Goal: Task Accomplishment & Management: Complete application form

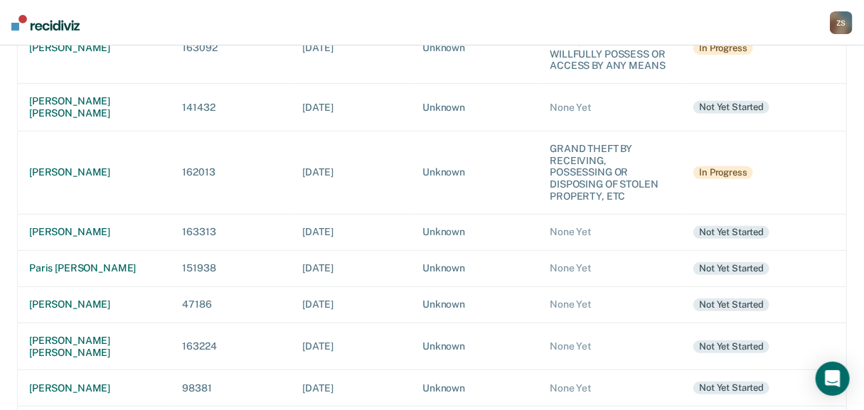
scroll to position [227, 0]
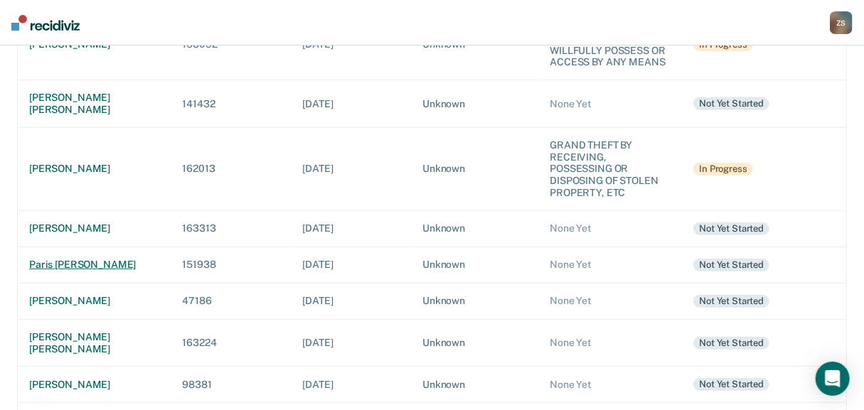
click at [112, 259] on div "paris [PERSON_NAME]" at bounding box center [94, 265] width 130 height 12
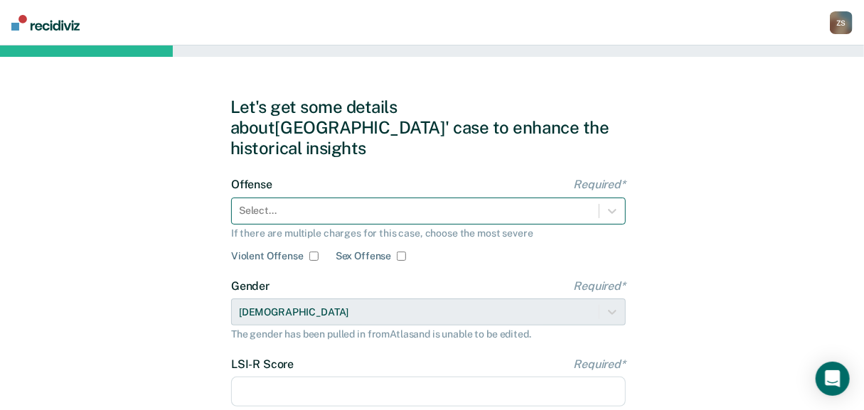
click at [441, 196] on div "Offense Required* Select... If there are multiple charges for this case, choose…" at bounding box center [428, 220] width 394 height 85
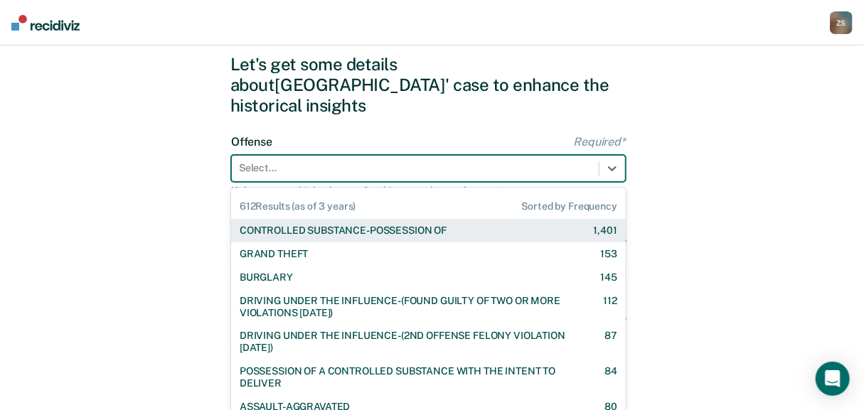
scroll to position [47, 0]
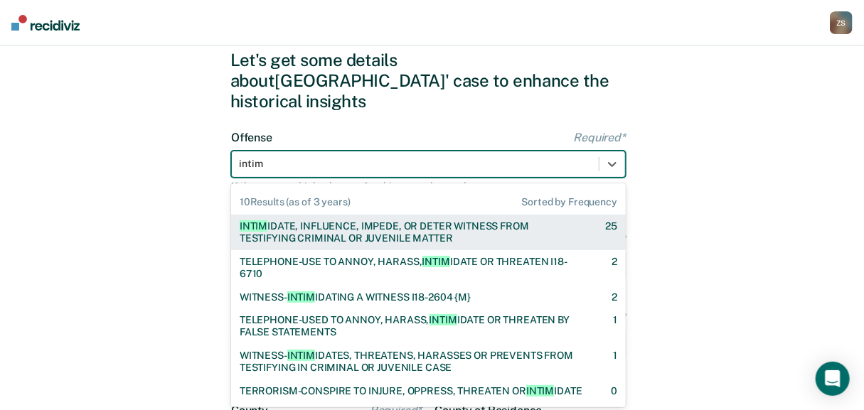
type input "intimi"
click at [402, 220] on div "INTIMI DATE, INFLUENCE, IMPEDE, OR DETER WITNESS FROM TESTIFYING CRIMINAL OR JU…" at bounding box center [410, 232] width 340 height 24
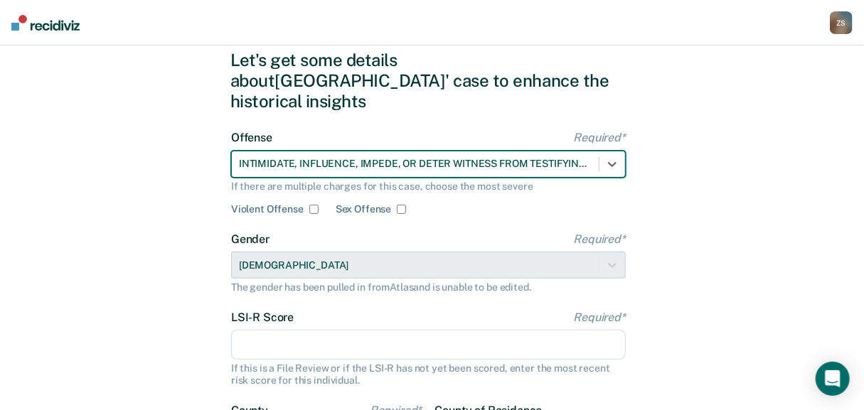
scroll to position [104, 0]
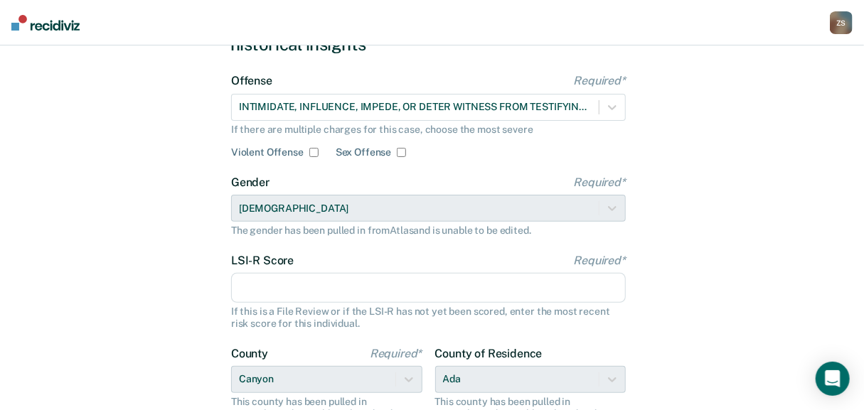
click at [281, 273] on input "LSI-R Score Required*" at bounding box center [428, 288] width 394 height 30
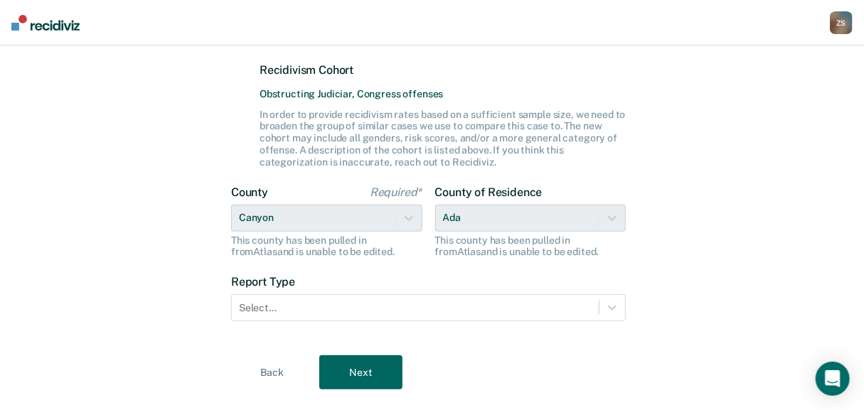
scroll to position [397, 0]
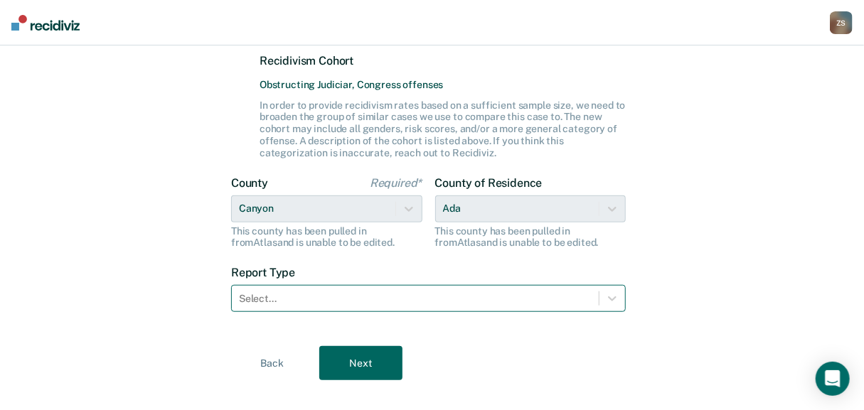
type input "23"
click at [436, 289] on div "Select..." at bounding box center [415, 299] width 367 height 21
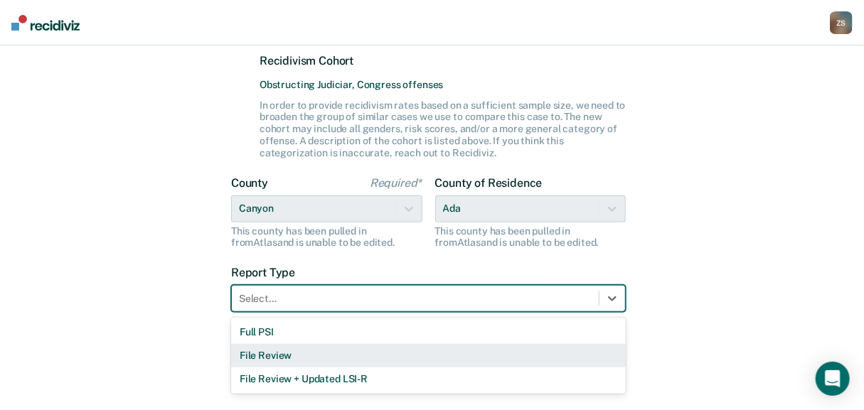
click at [403, 344] on div "File Review" at bounding box center [428, 355] width 394 height 23
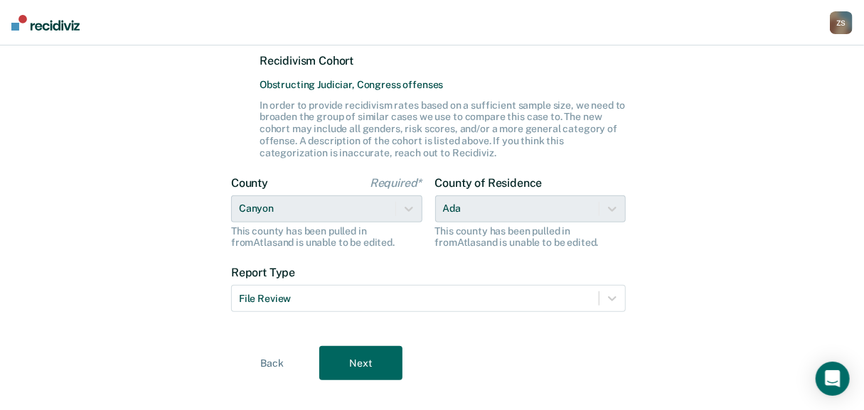
click at [360, 346] on button "Next" at bounding box center [360, 363] width 83 height 34
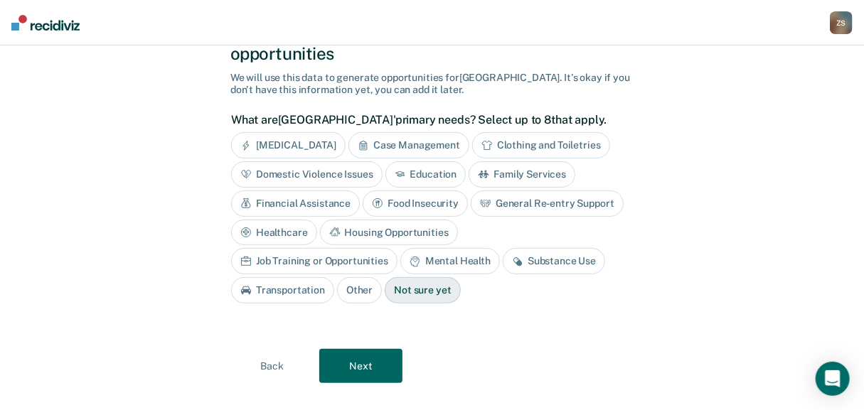
click at [270, 132] on div "[MEDICAL_DATA]" at bounding box center [288, 145] width 114 height 26
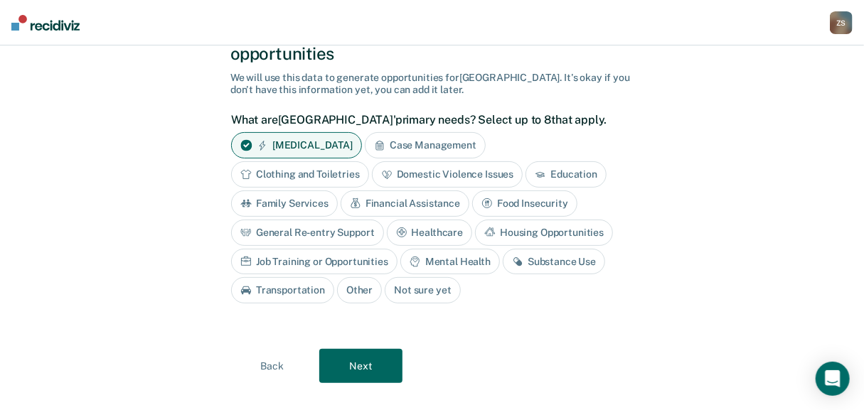
click at [404, 161] on div "Domestic Violence Issues" at bounding box center [447, 174] width 151 height 26
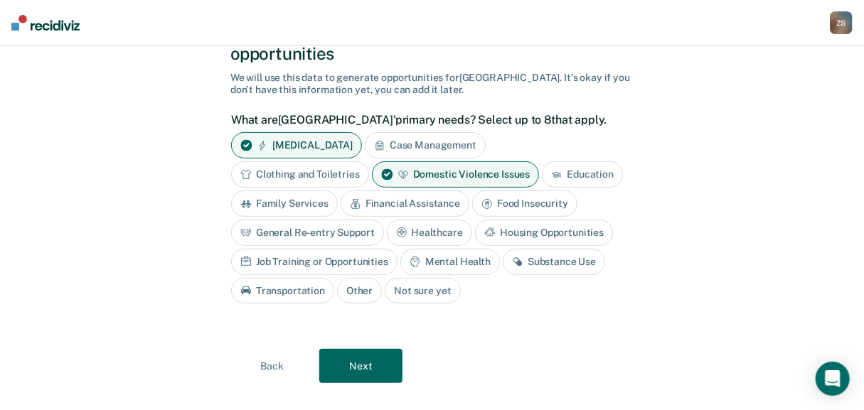
click at [446, 249] on div "Mental Health" at bounding box center [450, 262] width 100 height 26
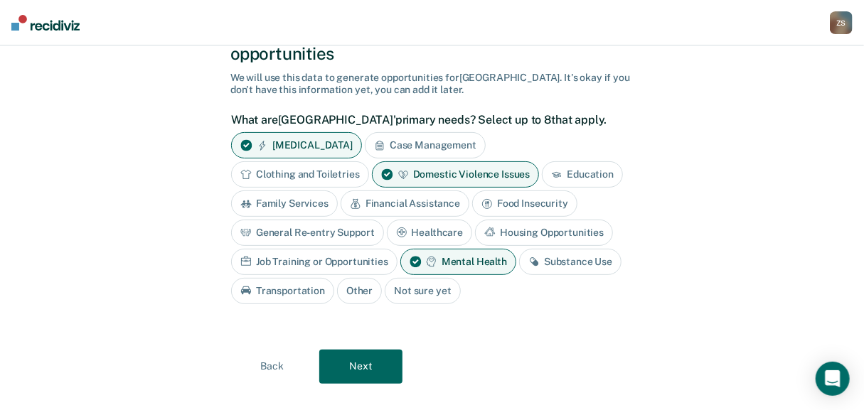
click at [348, 350] on button "Next" at bounding box center [360, 367] width 83 height 34
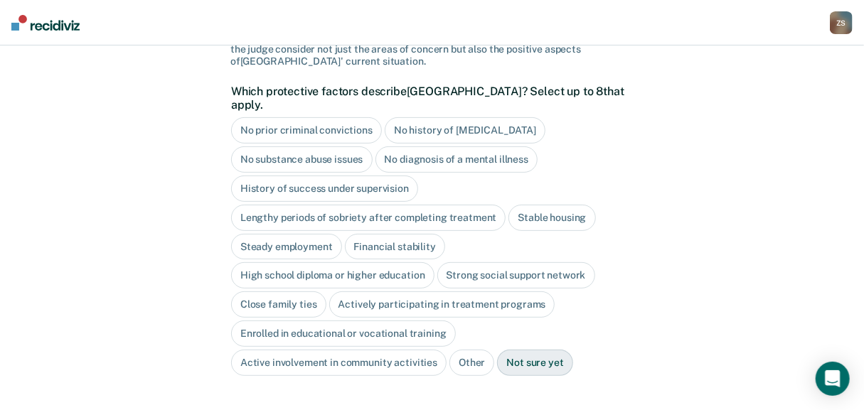
scroll to position [134, 0]
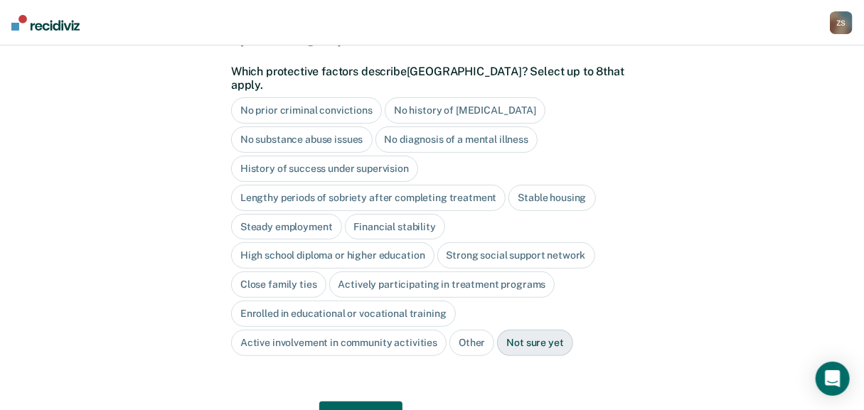
click at [328, 188] on div "Lengthy periods of sobriety after completing treatment" at bounding box center [368, 198] width 274 height 26
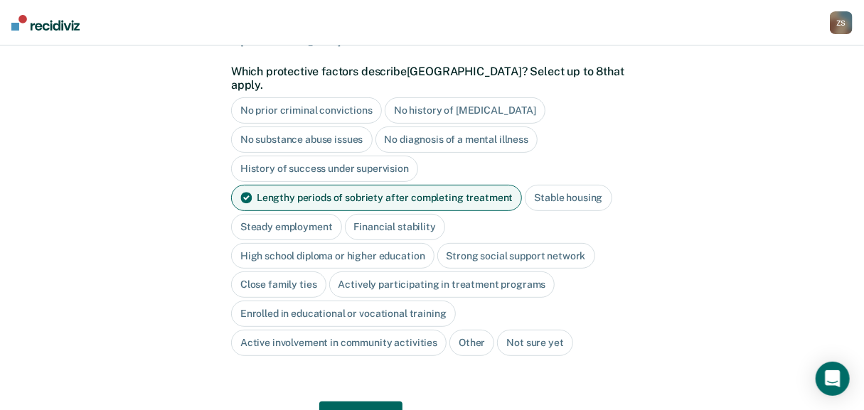
click at [316, 243] on div "High school diploma or higher education" at bounding box center [332, 256] width 203 height 26
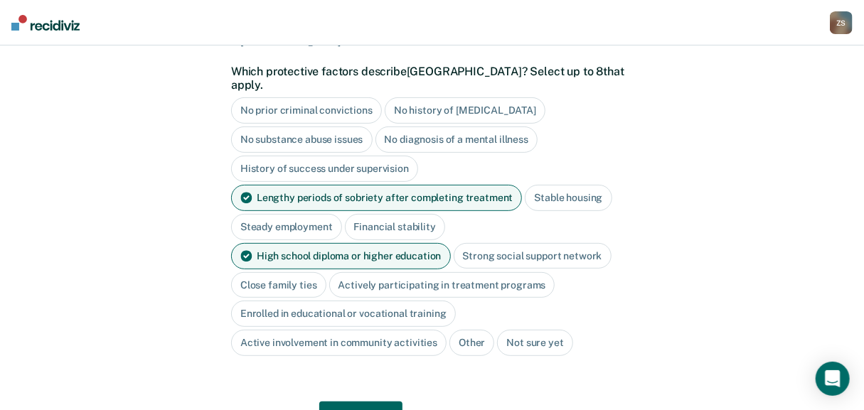
click at [289, 272] on div "Close family ties" at bounding box center [278, 285] width 95 height 26
click at [371, 276] on div "Actively participating in treatment programs" at bounding box center [458, 285] width 226 height 26
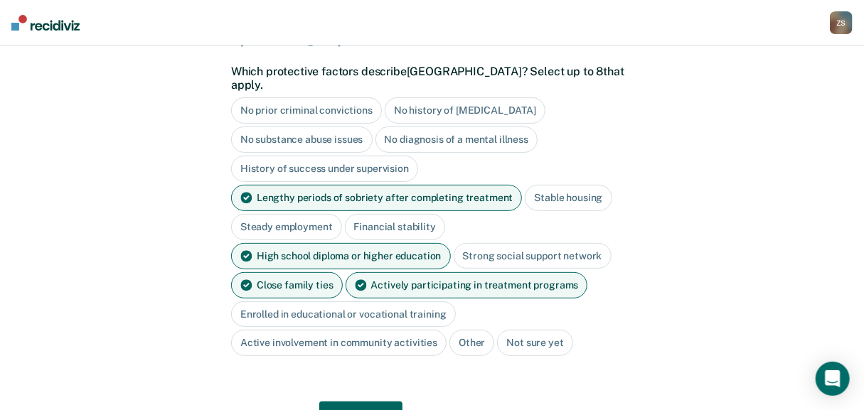
click at [395, 331] on div "Active involvement in community activities" at bounding box center [338, 343] width 215 height 26
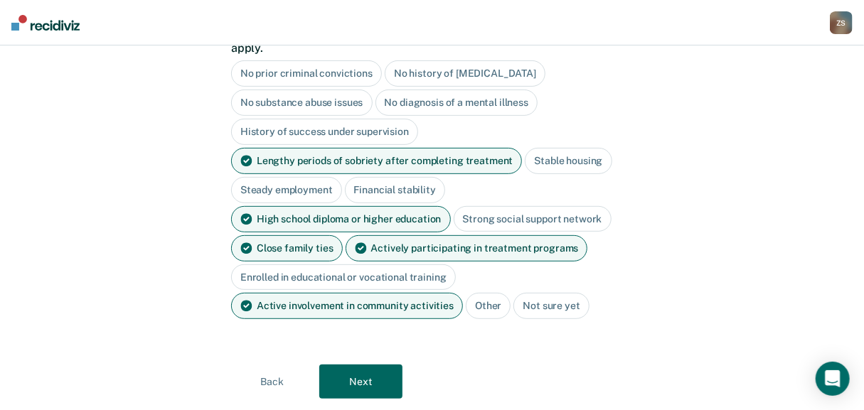
scroll to position [191, 0]
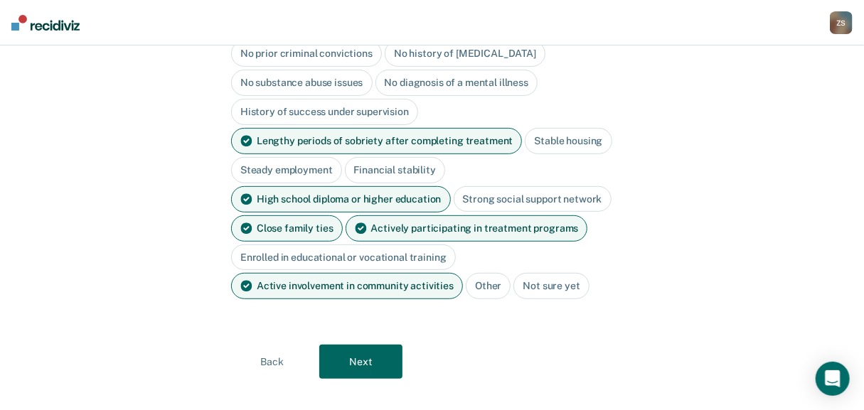
click at [360, 345] on button "Next" at bounding box center [360, 362] width 83 height 34
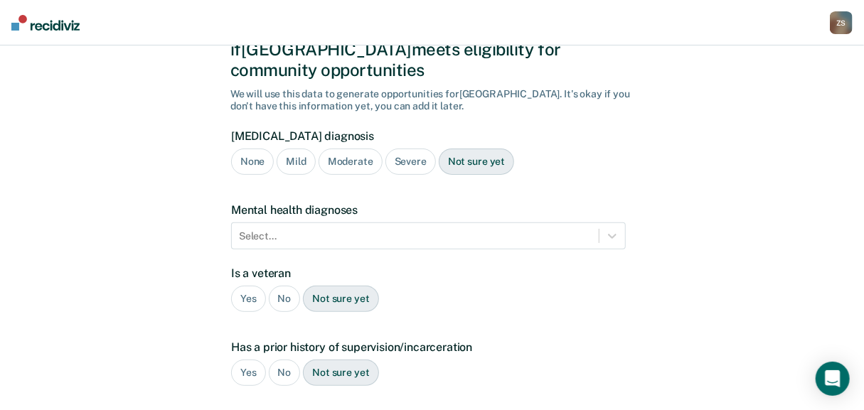
scroll to position [154, 0]
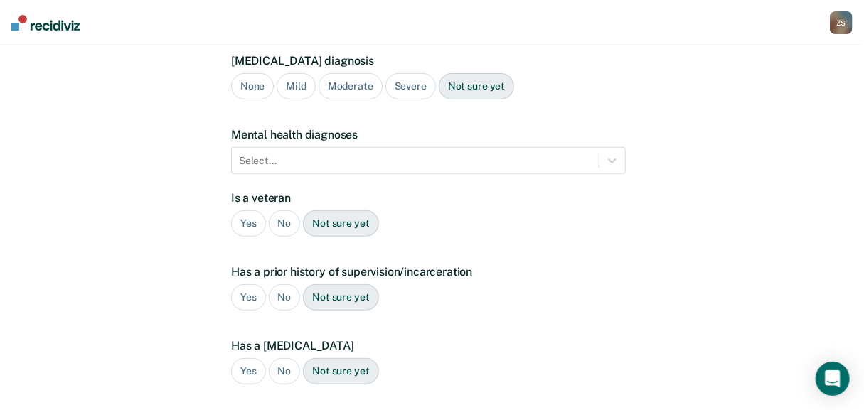
click at [289, 210] on div "No" at bounding box center [285, 223] width 32 height 26
click at [245, 284] on div "Yes" at bounding box center [248, 297] width 35 height 26
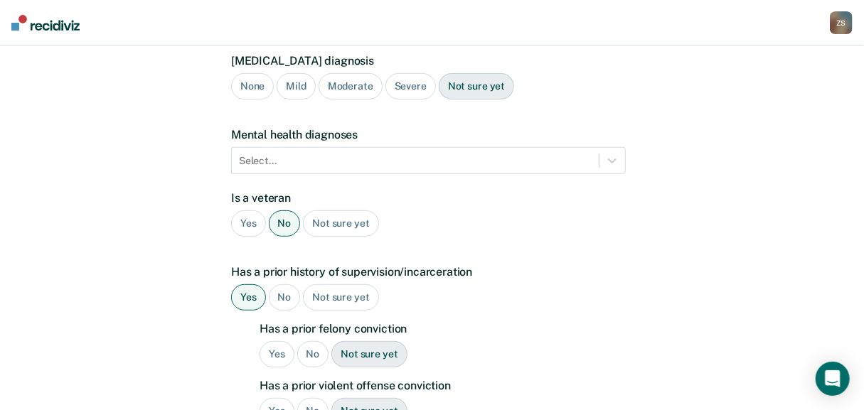
click at [284, 341] on div "Yes" at bounding box center [276, 354] width 35 height 26
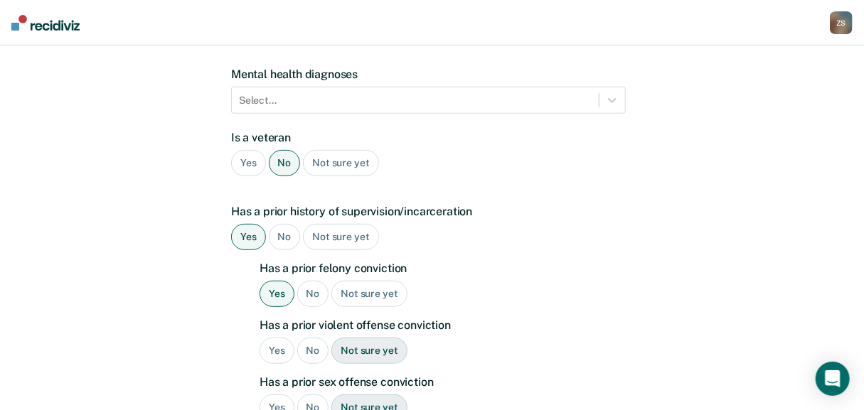
scroll to position [267, 0]
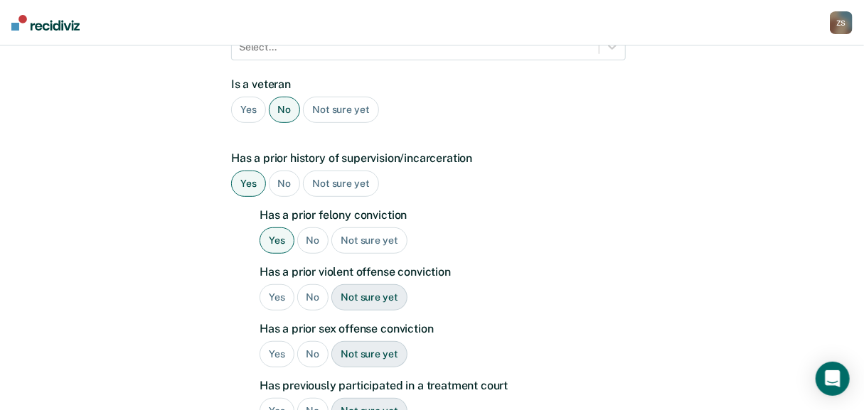
click at [313, 284] on div "No" at bounding box center [313, 297] width 32 height 26
click at [312, 341] on div "No" at bounding box center [313, 354] width 32 height 26
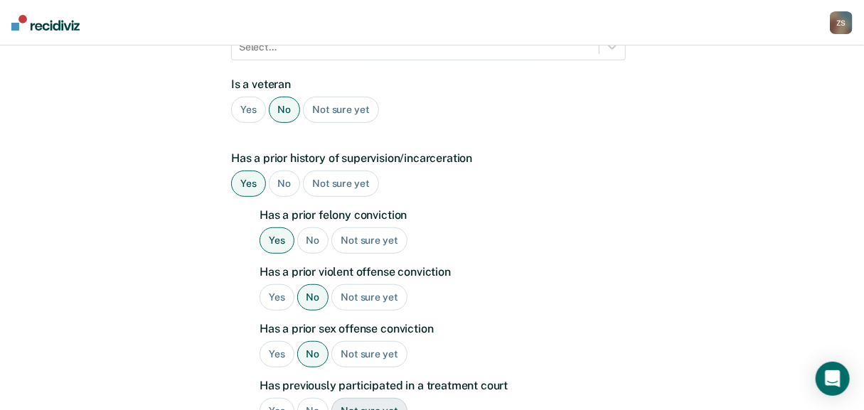
click at [313, 398] on div "No" at bounding box center [313, 411] width 32 height 26
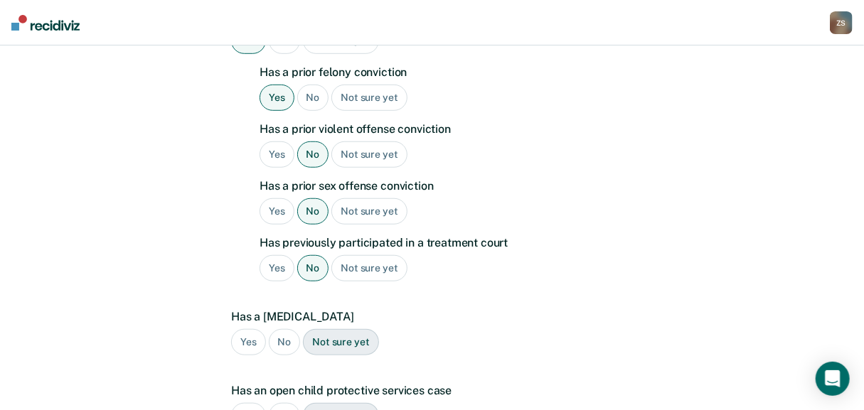
scroll to position [438, 0]
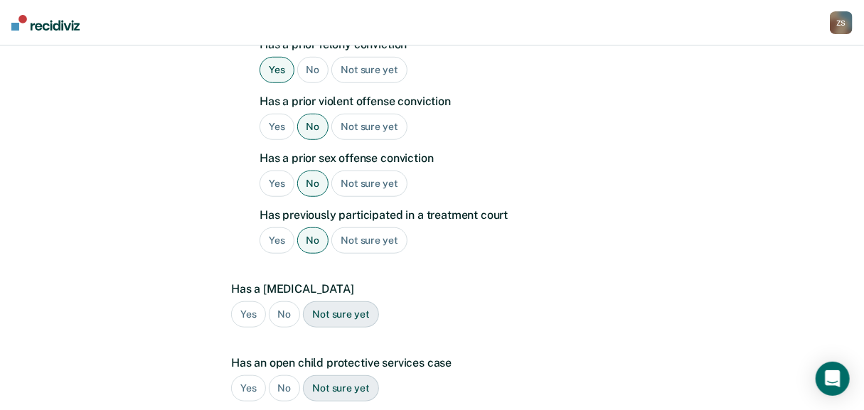
click at [284, 301] on div "No" at bounding box center [285, 314] width 32 height 26
click at [285, 375] on div "No" at bounding box center [285, 388] width 32 height 26
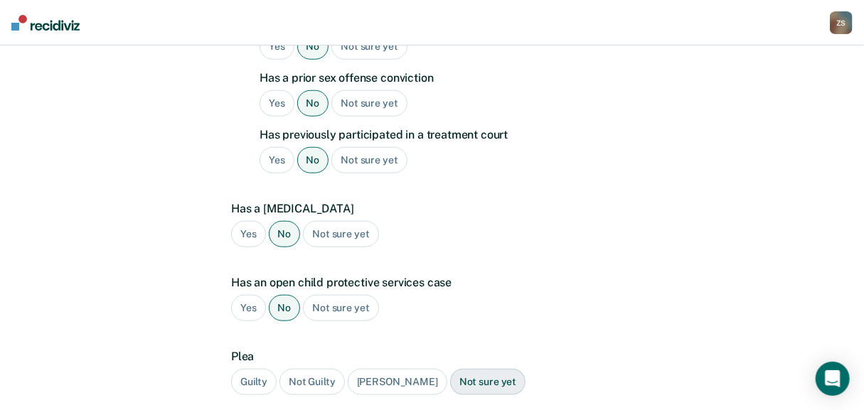
scroll to position [552, 0]
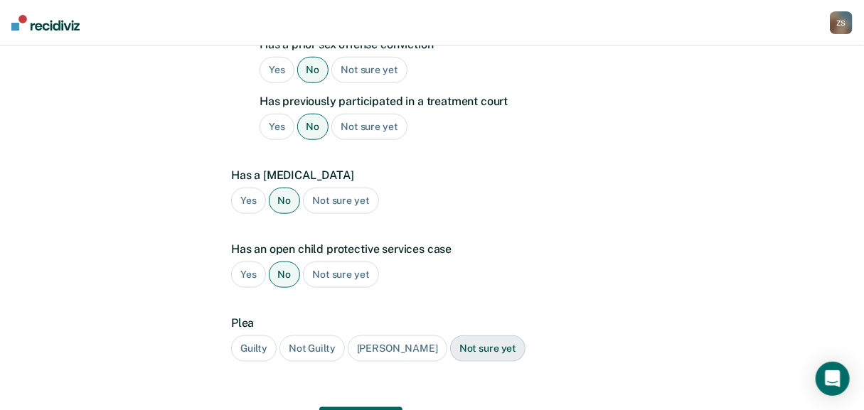
click at [252, 335] on div "Guilty" at bounding box center [253, 348] width 45 height 26
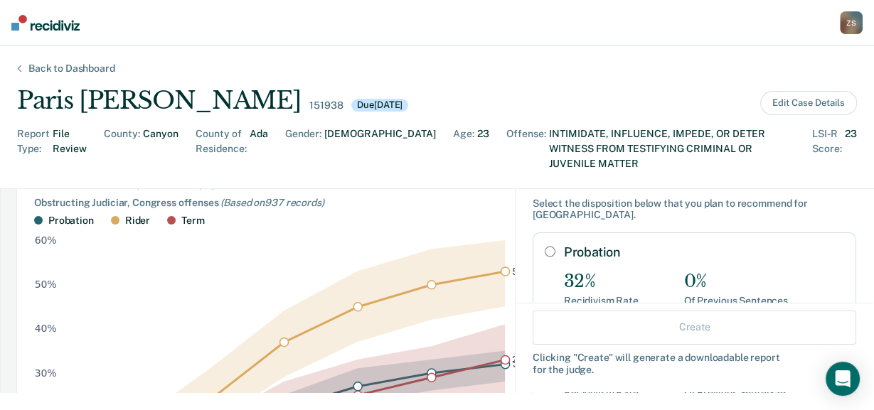
scroll to position [0, 0]
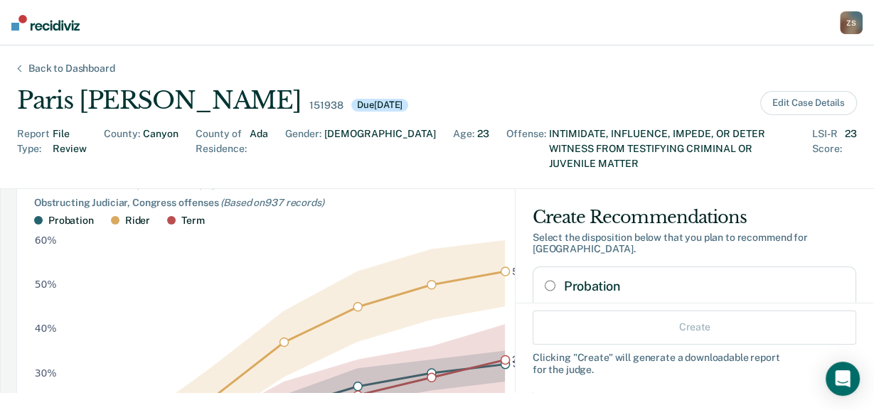
click at [442, 172] on div "Report Type : File Review County : Canyon County of Residence : [GEOGRAPHIC_DAT…" at bounding box center [436, 158] width 839 height 62
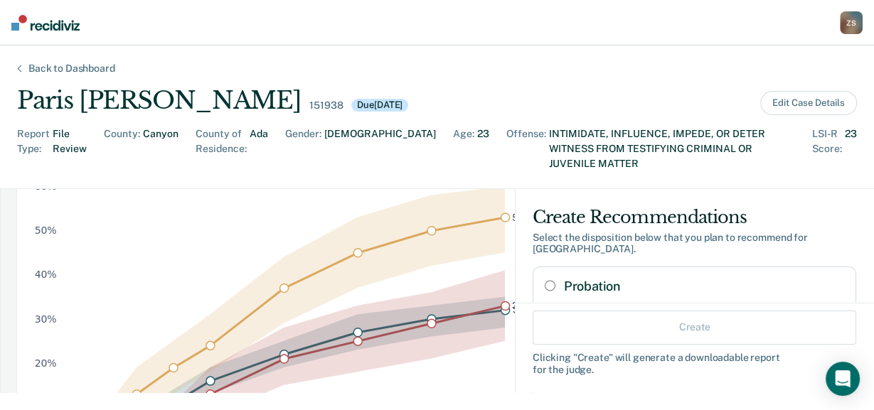
scroll to position [227, 0]
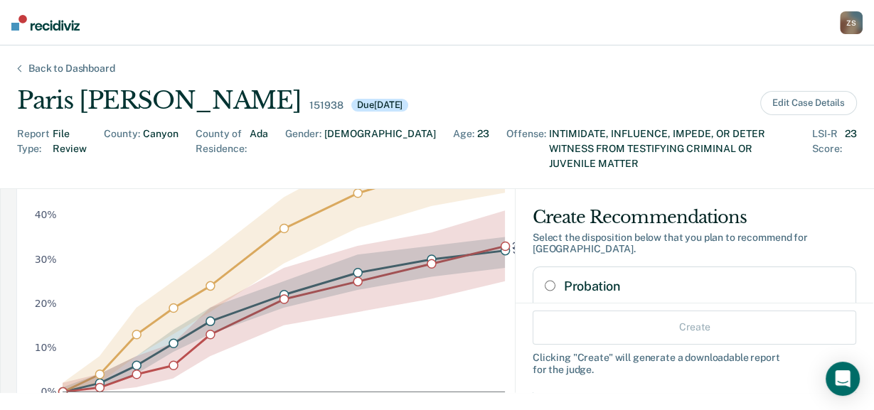
click at [463, 161] on div "Report Type : File Review County : Canyon County of Residence : [GEOGRAPHIC_DAT…" at bounding box center [436, 158] width 839 height 62
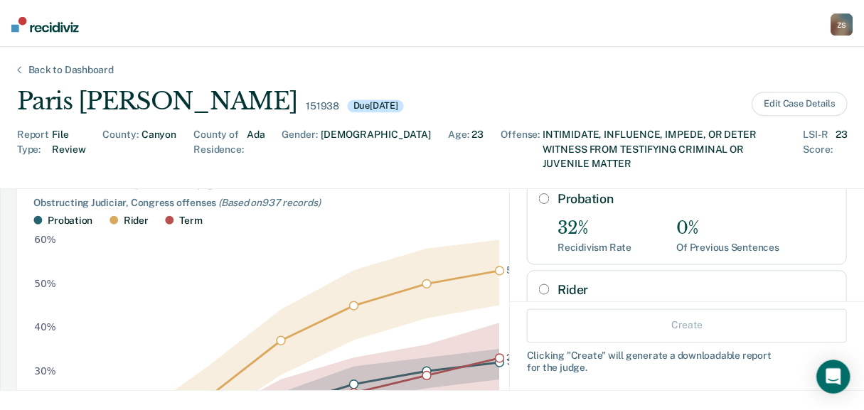
scroll to position [54, 0]
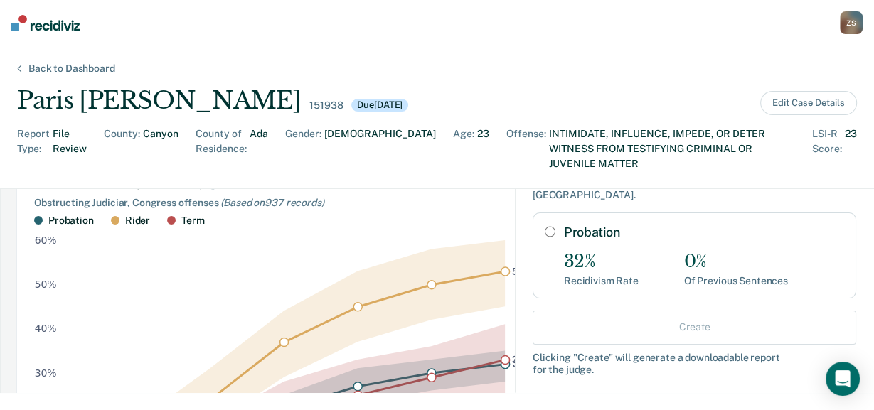
click at [544, 226] on input "Probation" at bounding box center [549, 231] width 11 height 11
radio input "true"
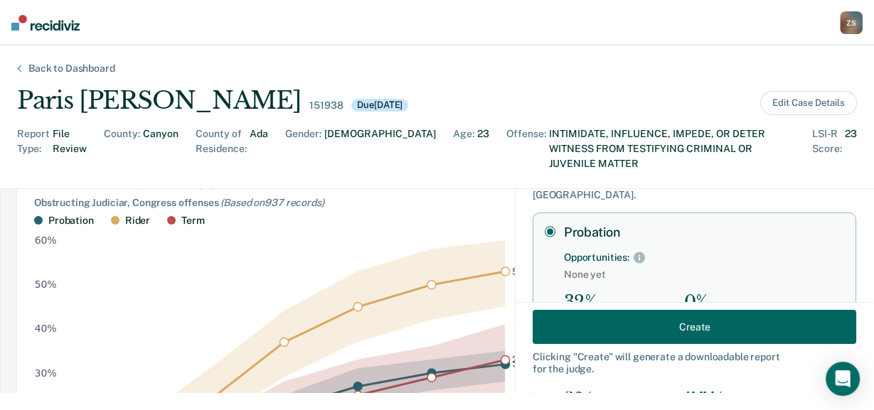
click at [699, 328] on button "Create" at bounding box center [693, 327] width 323 height 34
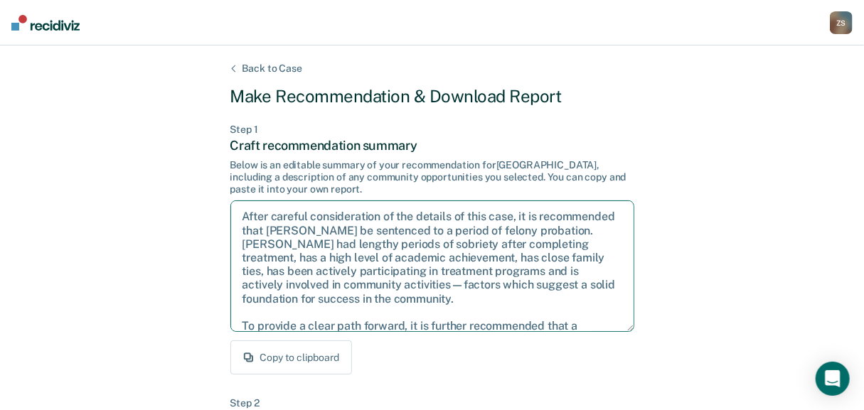
click at [506, 296] on textarea "After careful consideration of the details of this case, it is recommended that…" at bounding box center [432, 265] width 404 height 131
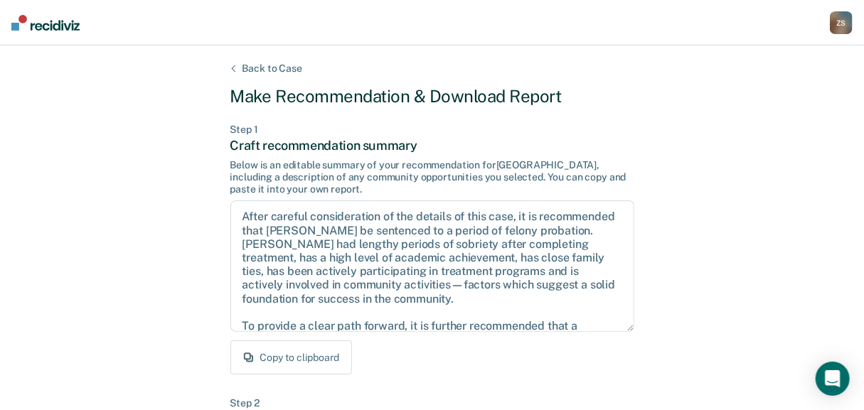
click at [306, 363] on button "Copy to clipboard" at bounding box center [291, 357] width 122 height 34
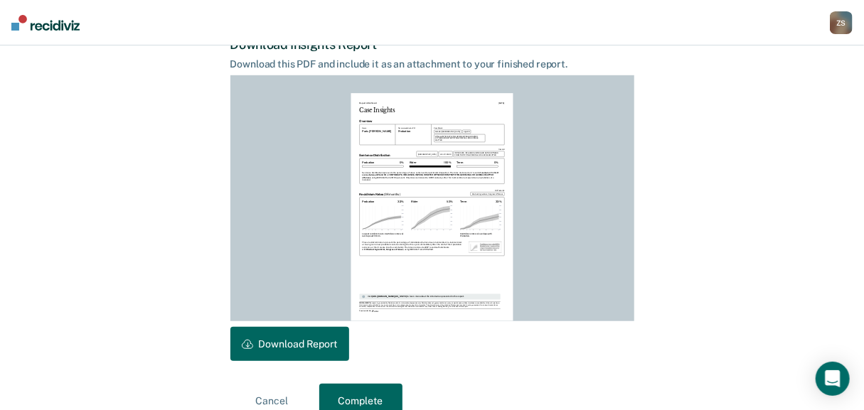
scroll to position [399, 0]
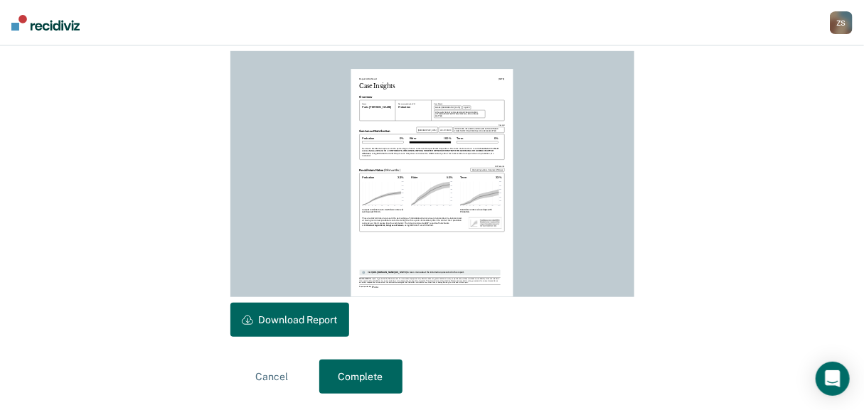
drag, startPoint x: 308, startPoint y: 325, endPoint x: 314, endPoint y: 260, distance: 65.0
click at [308, 324] on button "Download Report" at bounding box center [289, 320] width 119 height 34
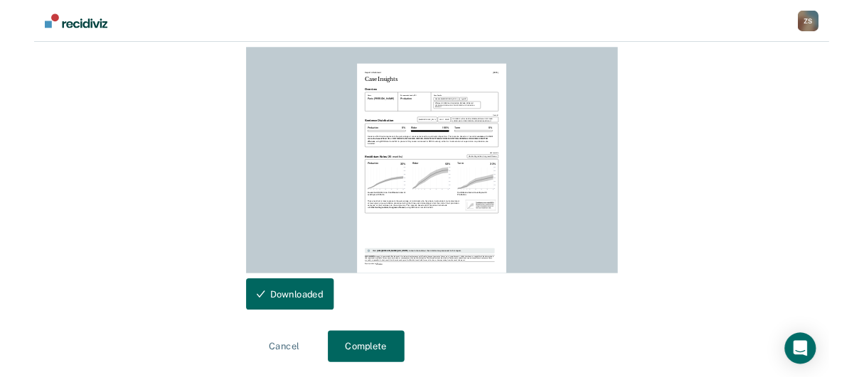
scroll to position [0, 0]
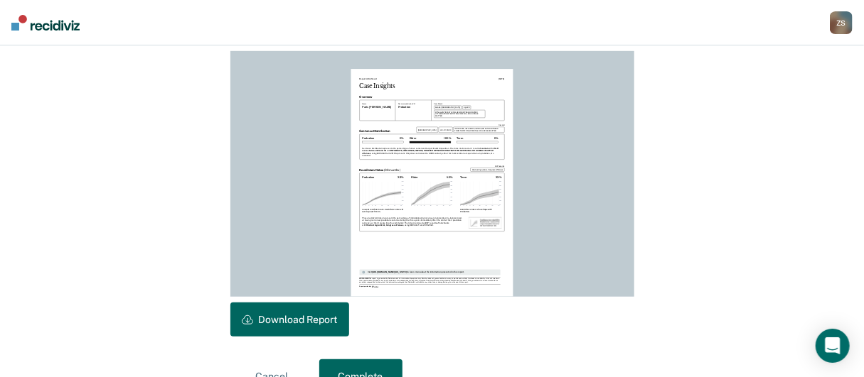
click at [846, 29] on div "Z S" at bounding box center [840, 22] width 23 height 23
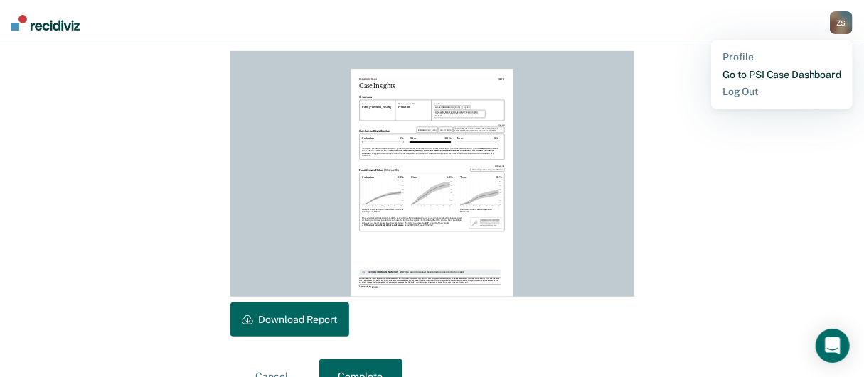
click at [790, 72] on link "Go to PSI Case Dashboard" at bounding box center [781, 75] width 119 height 12
